Goal: Task Accomplishment & Management: Manage account settings

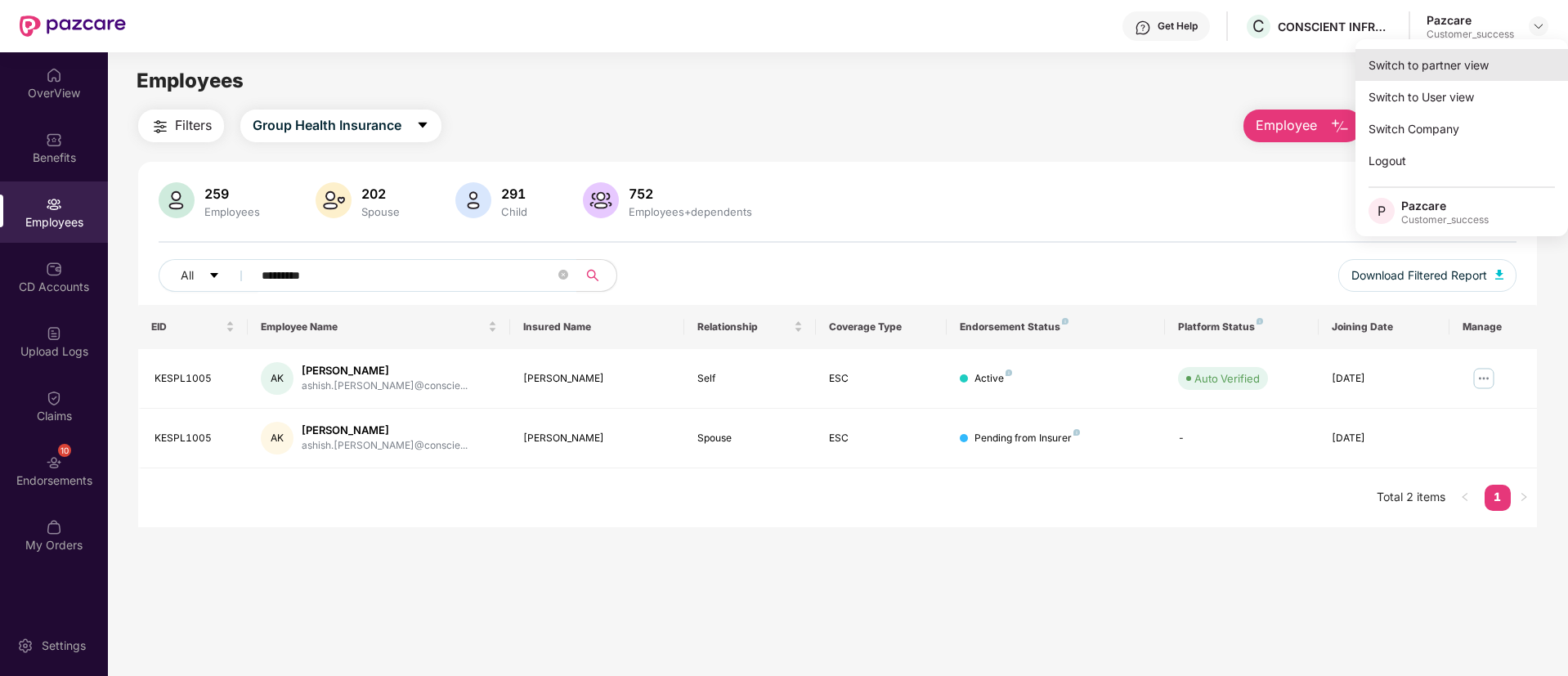
click at [1492, 56] on div "Switch to partner view" at bounding box center [1461, 65] width 212 height 32
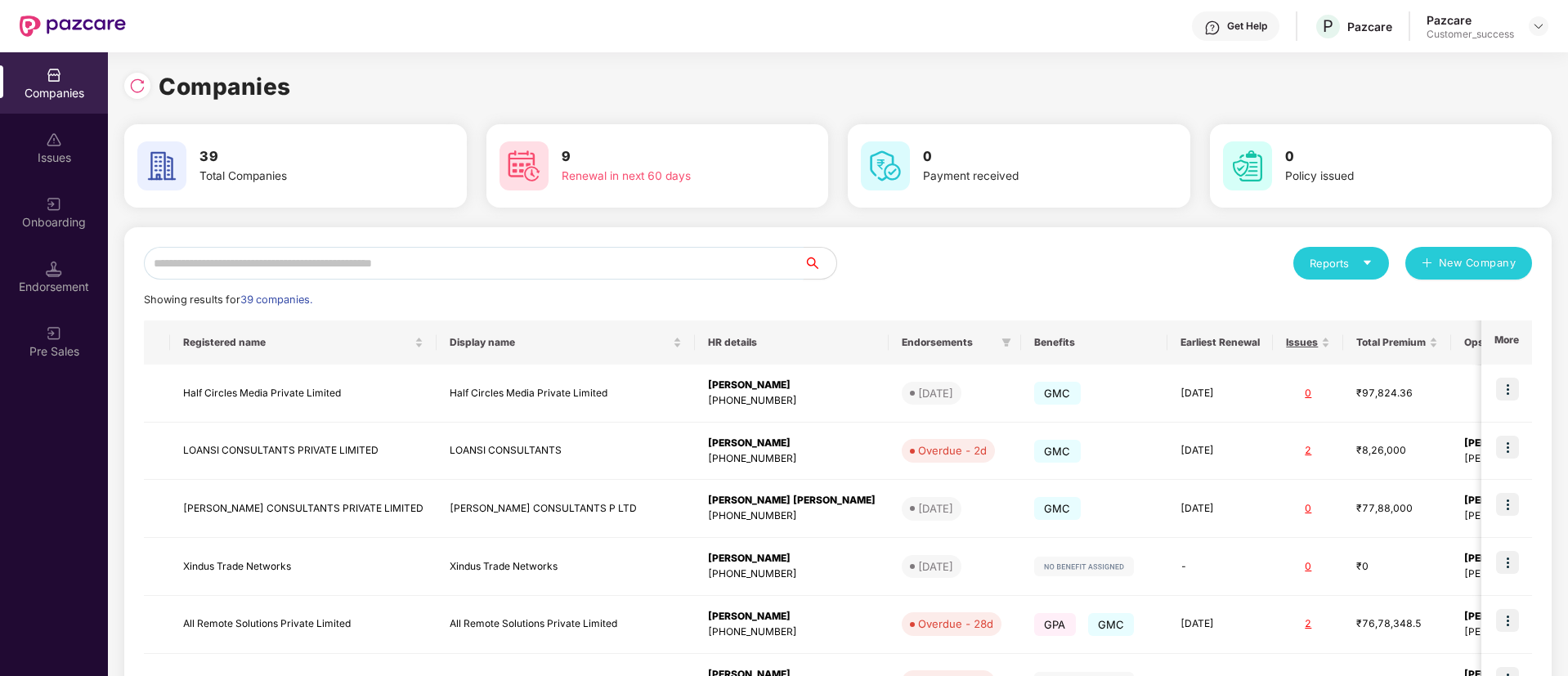
click at [380, 266] on input "text" at bounding box center [473, 263] width 660 height 33
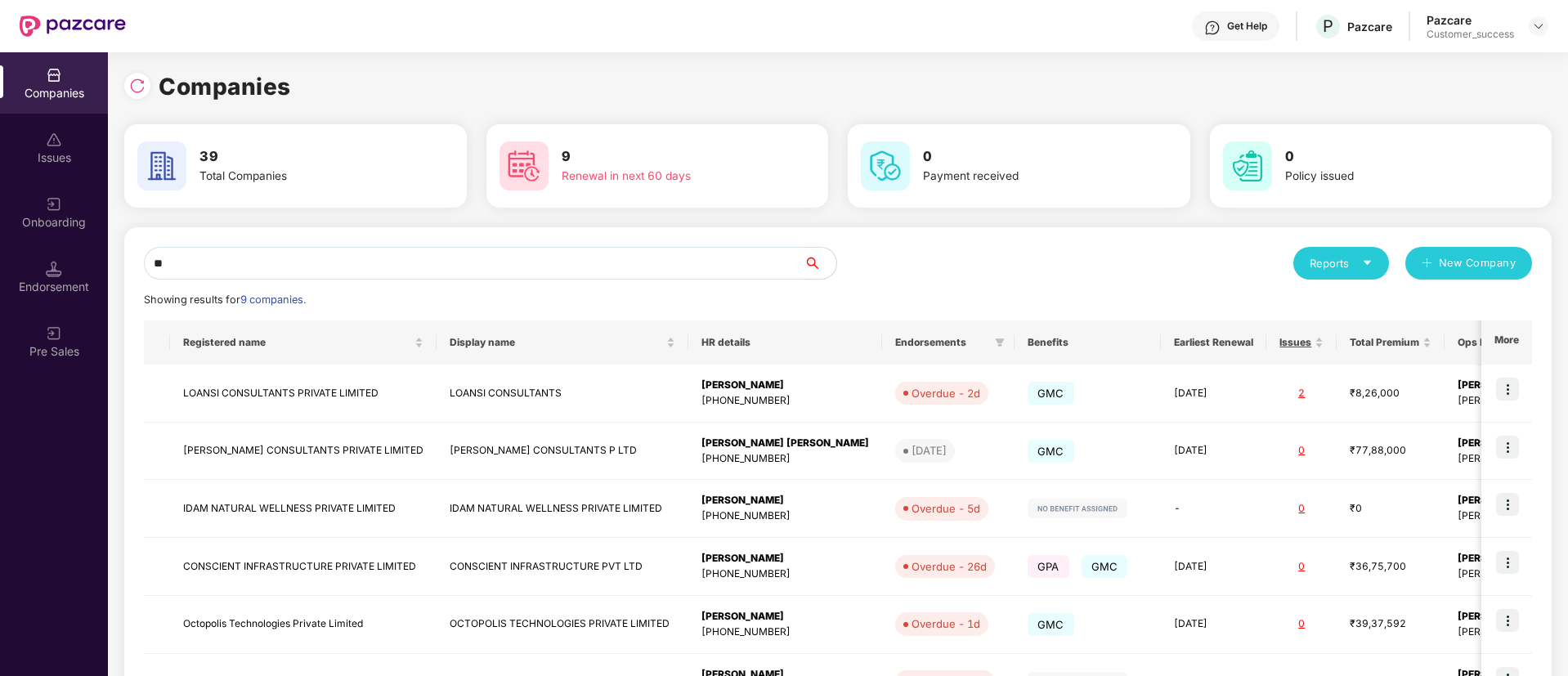
type input "*"
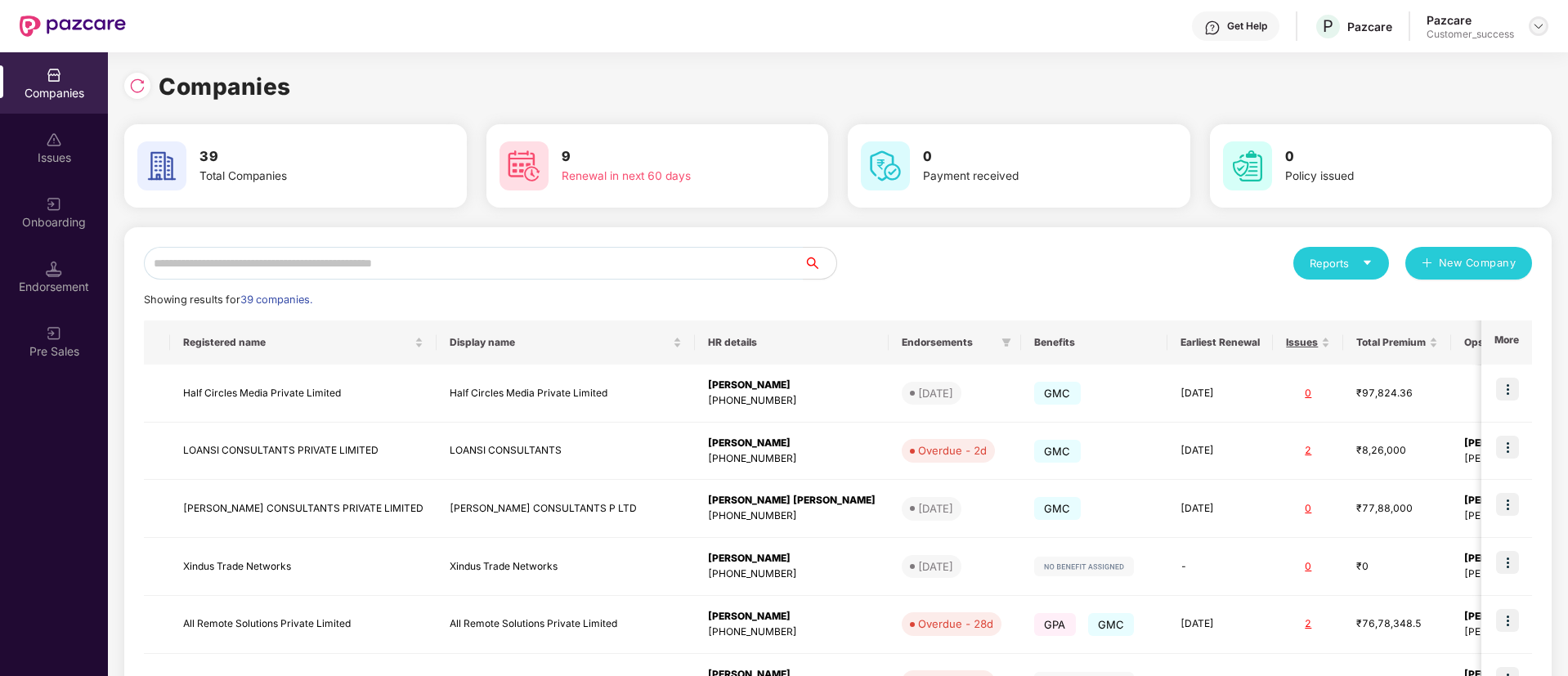
click at [1536, 19] on img at bounding box center [1538, 26] width 14 height 14
click at [1422, 90] on div "Logout" at bounding box center [1463, 96] width 212 height 32
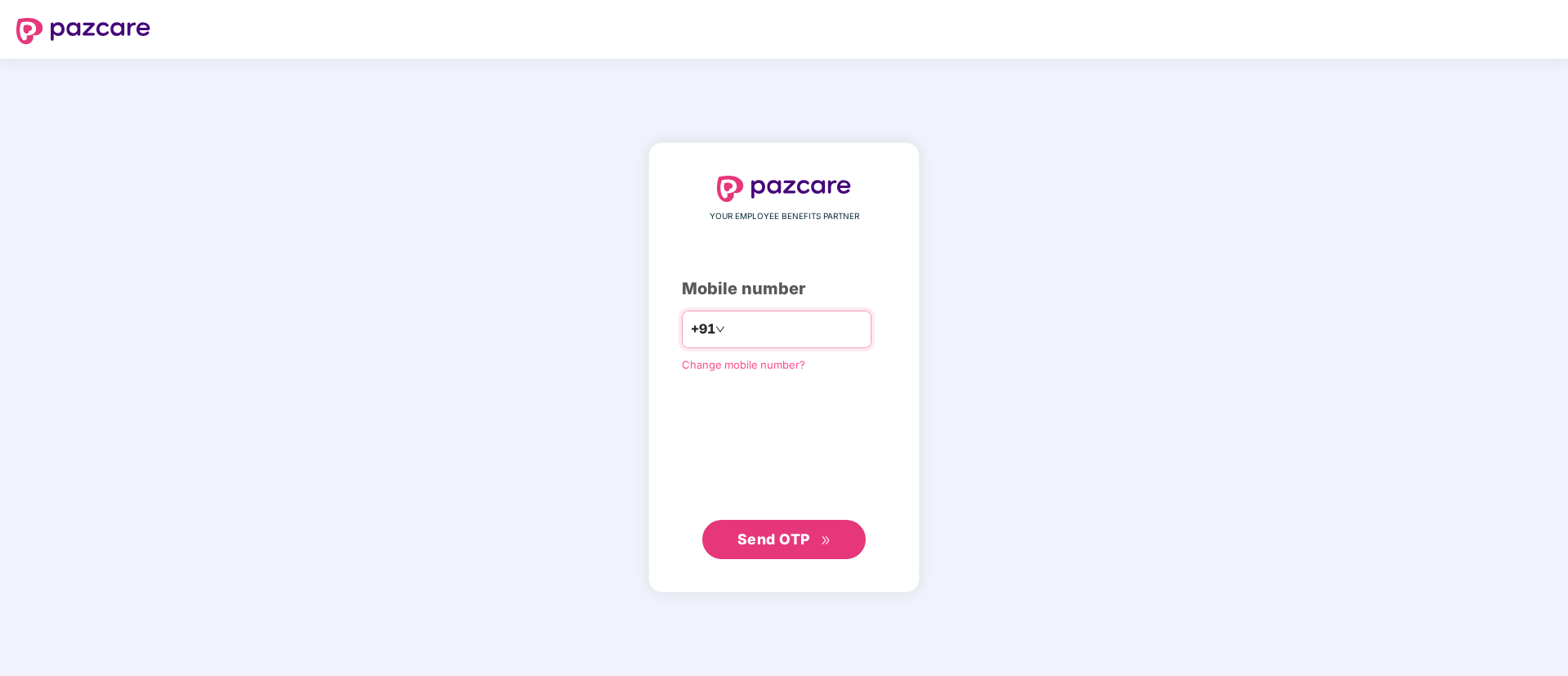
click at [839, 316] on input "number" at bounding box center [795, 329] width 134 height 26
type input "**********"
click at [788, 539] on span "Send OTP" at bounding box center [773, 538] width 72 height 17
